Goal: Task Accomplishment & Management: Manage account settings

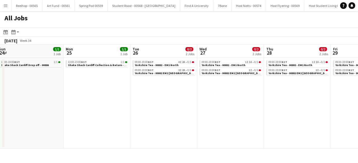
scroll to position [0, 204]
click at [166, 63] on span "Yorkshire Tea - 00882 - EM1 North" at bounding box center [156, 65] width 44 height 4
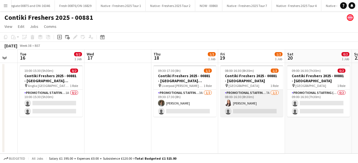
click at [258, 109] on app-card-role "Promotional Staffing (Brand Ambassadors) 7A 1/2 08:00-16:30 (8h30m) Lillie Howe…" at bounding box center [251, 103] width 63 height 27
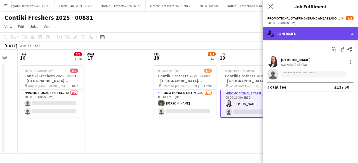
click at [315, 33] on div "single-neutral-actions-check-2 Confirmed" at bounding box center [310, 33] width 95 height 13
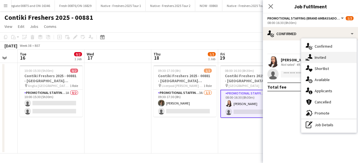
click at [323, 56] on div "single-neutral-actions-share-1 Invited" at bounding box center [328, 57] width 55 height 11
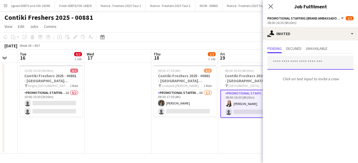
click at [300, 64] on input "text" at bounding box center [310, 63] width 86 height 14
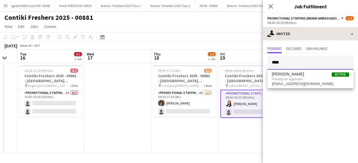
type input "****"
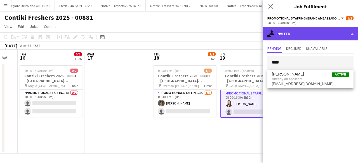
click at [306, 33] on div "single-neutral-actions-share-1 Invited" at bounding box center [310, 33] width 95 height 13
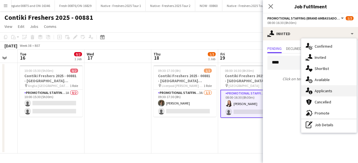
click at [322, 90] on div "single-neutral-actions-information Applicants" at bounding box center [328, 90] width 55 height 11
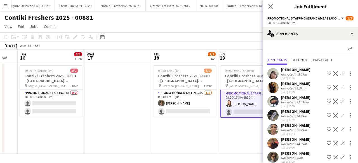
scroll to position [6, 0]
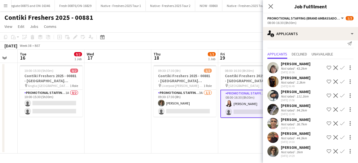
click at [340, 151] on app-icon "Confirm" at bounding box center [342, 151] width 4 height 4
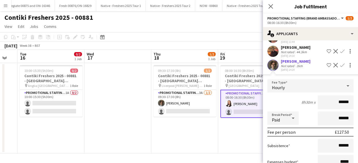
scroll to position [132, 0]
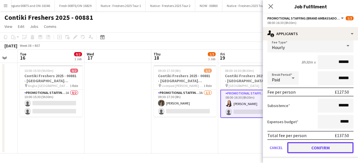
click at [306, 149] on button "Confirm" at bounding box center [320, 147] width 66 height 11
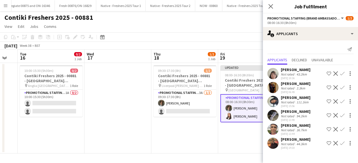
scroll to position [0, 0]
click at [233, 139] on app-date-cell "Updated 08:00-16:30 (8h30m) 2/2 Contiki Freshers 2025 - 00881 - University of L…" at bounding box center [251, 108] width 67 height 91
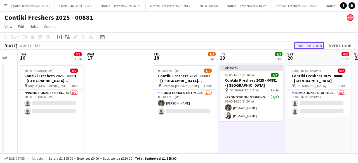
click at [309, 45] on button "Publish 1 job" at bounding box center [309, 45] width 30 height 7
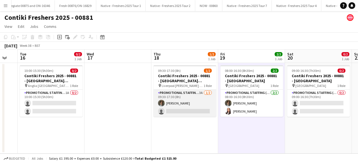
click at [202, 98] on app-card-role "Promotional Staffing (Brand Ambassadors) 3A 1/2 09:30-17:30 (8h) Ezrá Garfield …" at bounding box center [184, 103] width 63 height 27
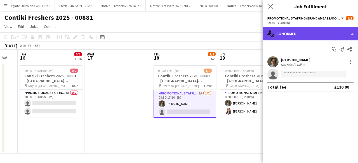
click at [328, 32] on div "single-neutral-actions-check-2 Confirmed" at bounding box center [310, 33] width 95 height 13
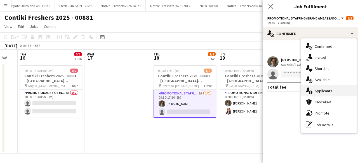
click at [335, 93] on div "single-neutral-actions-information Applicants" at bounding box center [328, 90] width 55 height 11
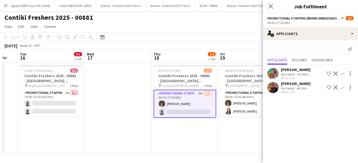
click at [272, 87] on app-user-avatar at bounding box center [272, 87] width 11 height 11
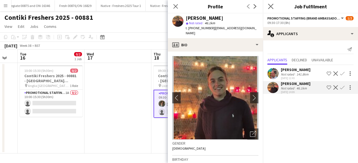
click at [267, 8] on app-icon "Close pop-in" at bounding box center [270, 7] width 8 height 8
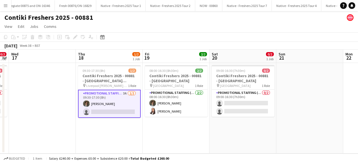
scroll to position [0, 193]
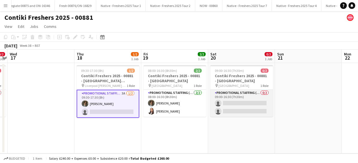
click at [250, 95] on app-card-role "Promotional Staffing (Brand Ambassadors) 0/2 09:00-16:30 (7h30m) single-neutral…" at bounding box center [241, 103] width 63 height 27
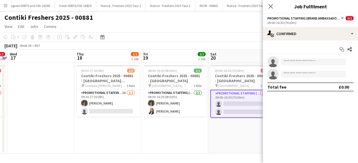
click at [318, 40] on div "Start chat Share single-neutral-actions single-neutral-actions Total fee £0.00" at bounding box center [310, 68] width 95 height 56
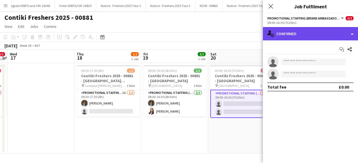
click at [320, 34] on div "single-neutral-actions-check-2 Confirmed" at bounding box center [310, 33] width 95 height 13
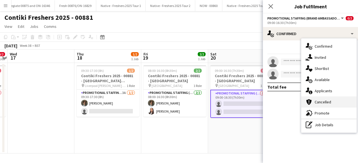
click at [330, 97] on div "cancellation Cancelled" at bounding box center [328, 102] width 55 height 11
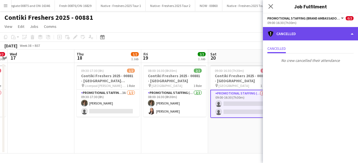
click at [318, 32] on div "cancellation Cancelled" at bounding box center [310, 33] width 95 height 13
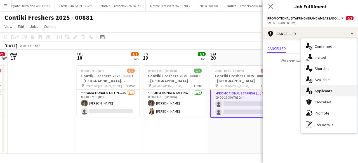
click at [329, 93] on div "single-neutral-actions-information Applicants" at bounding box center [328, 90] width 55 height 11
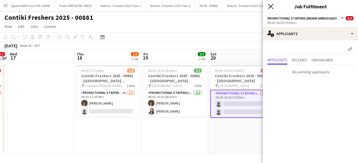
click at [268, 4] on icon at bounding box center [270, 6] width 5 height 5
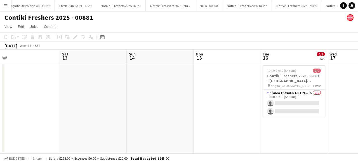
scroll to position [0, 139]
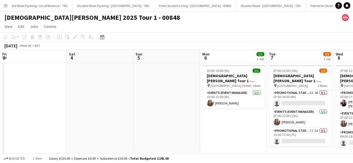
scroll to position [0, 183]
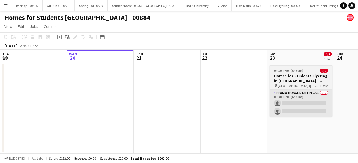
scroll to position [0, 192]
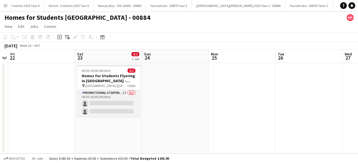
click at [109, 103] on app-card-role "Promotional Staffing (Brand Ambassadors) 5I 0/2 09:30-16:00 (6h30m) single-neut…" at bounding box center [108, 103] width 63 height 27
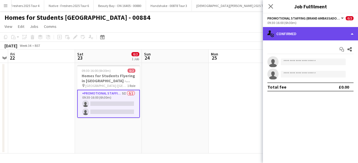
click at [318, 31] on div "single-neutral-actions-check-2 Confirmed" at bounding box center [310, 33] width 95 height 13
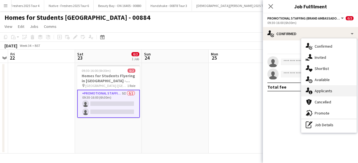
click at [326, 91] on div "single-neutral-actions-information Applicants" at bounding box center [328, 90] width 55 height 11
